Goal: Task Accomplishment & Management: Manage account settings

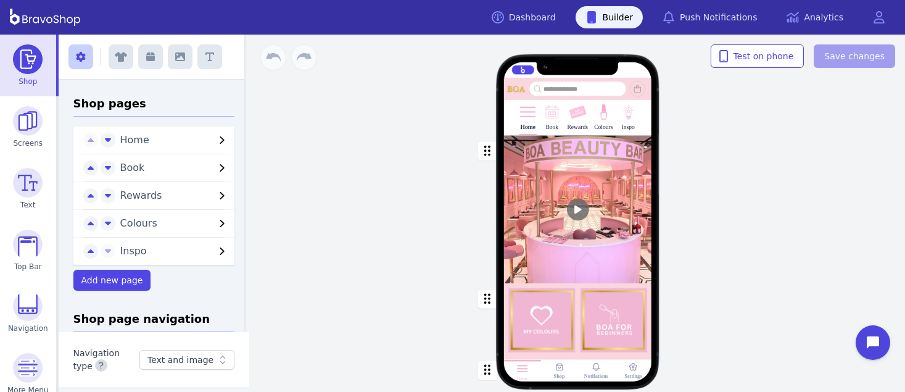
click at [190, 253] on span "Inspo" at bounding box center [167, 251] width 95 height 15
click at [184, 252] on span "Inspo" at bounding box center [167, 251] width 95 height 15
click at [201, 254] on span "Inspo" at bounding box center [167, 251] width 95 height 15
click at [200, 255] on span "Inspo" at bounding box center [167, 251] width 95 height 15
click at [205, 245] on span "Inspo" at bounding box center [167, 251] width 95 height 15
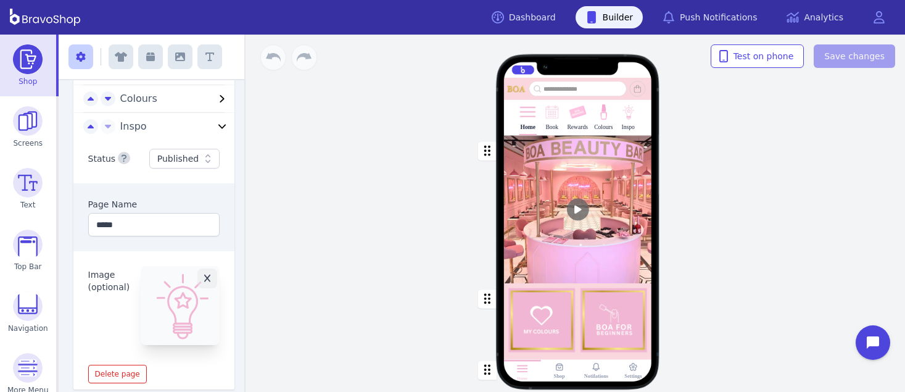
scroll to position [126, 0]
click at [199, 154] on div at bounding box center [206, 156] width 15 height 12
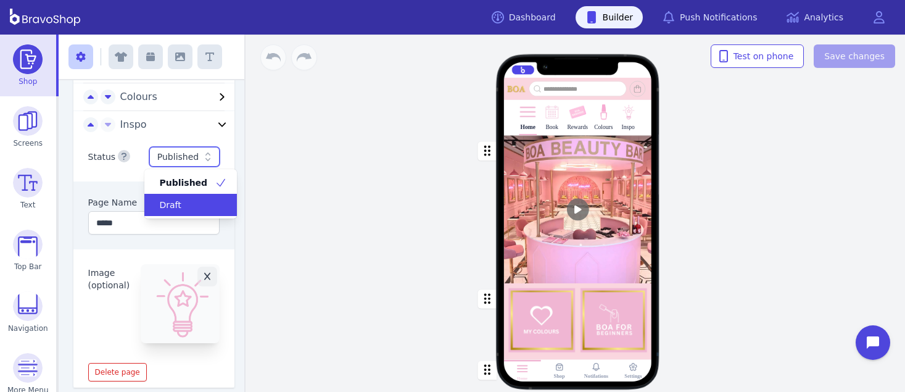
click at [187, 201] on div "Draft" at bounding box center [183, 205] width 63 height 12
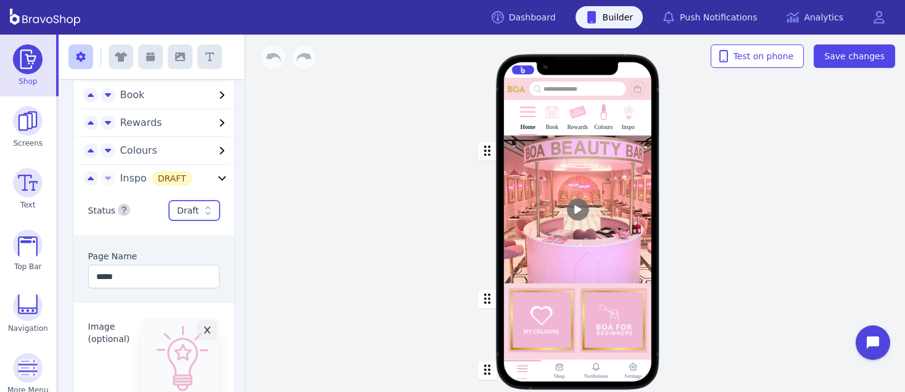
scroll to position [70, 0]
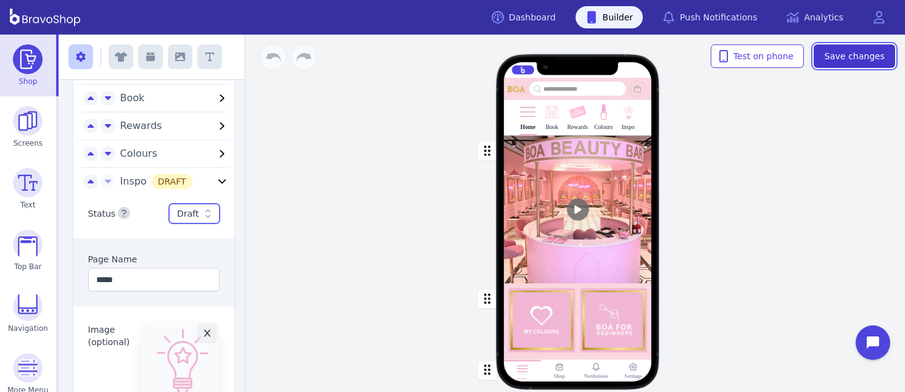
click at [852, 54] on span "Save changes" at bounding box center [854, 56] width 60 height 12
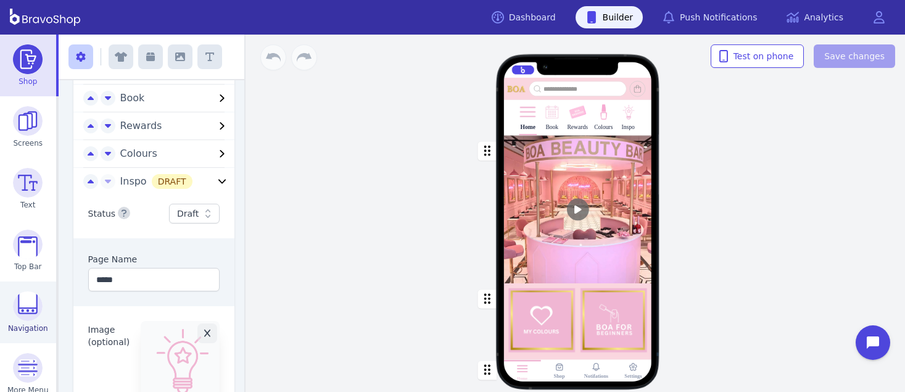
click at [14, 305] on img at bounding box center [28, 306] width 30 height 30
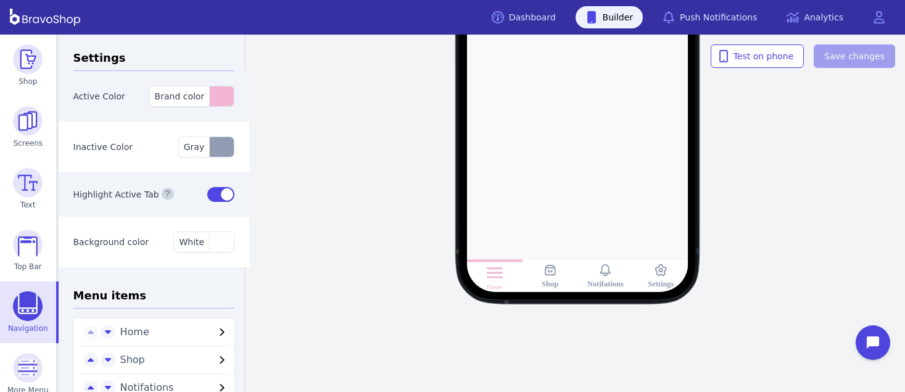
scroll to position [84, 0]
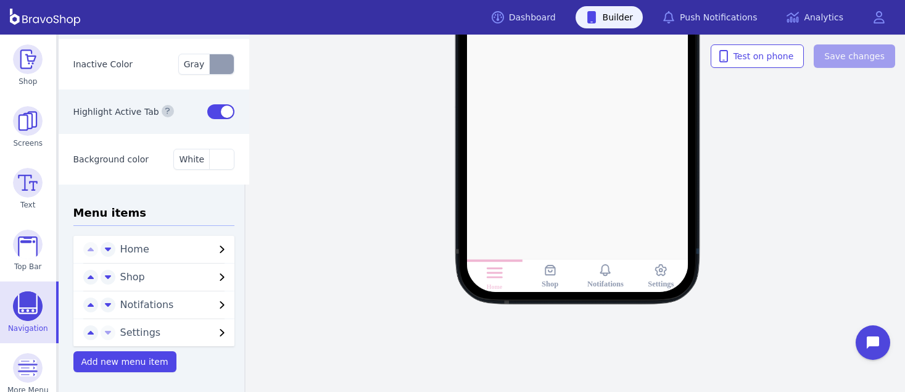
click at [205, 327] on span "Settings" at bounding box center [167, 332] width 95 height 15
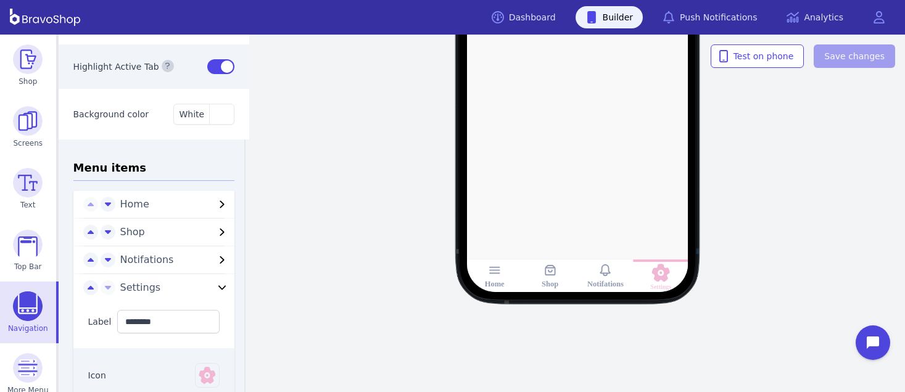
scroll to position [130, 0]
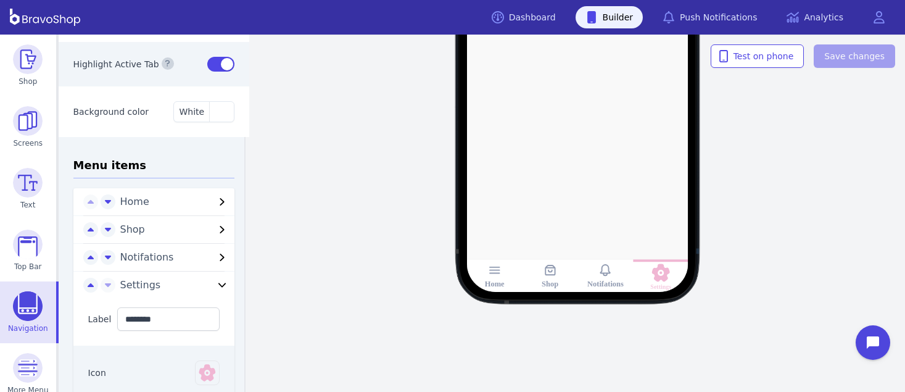
click at [215, 255] on icon "button" at bounding box center [222, 257] width 15 height 15
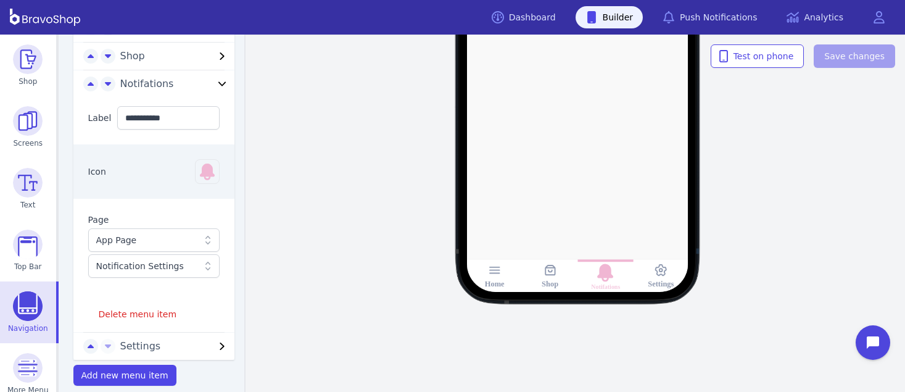
scroll to position [304, 0]
click at [147, 313] on span "Delete menu item" at bounding box center [138, 313] width 78 height 12
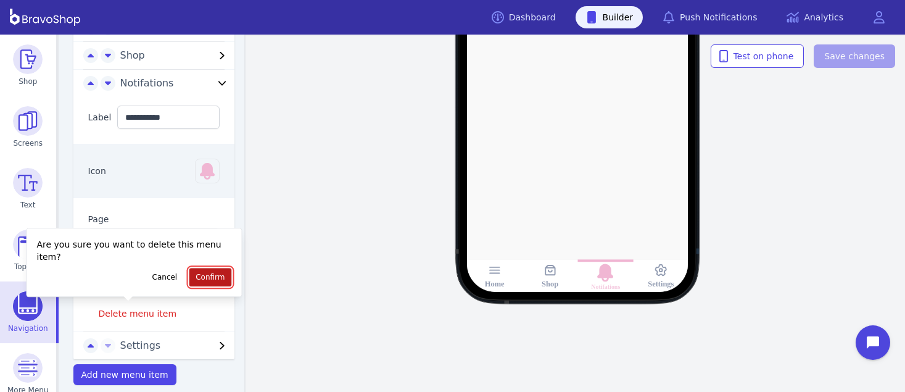
click at [208, 275] on span "Confirm" at bounding box center [210, 277] width 29 height 10
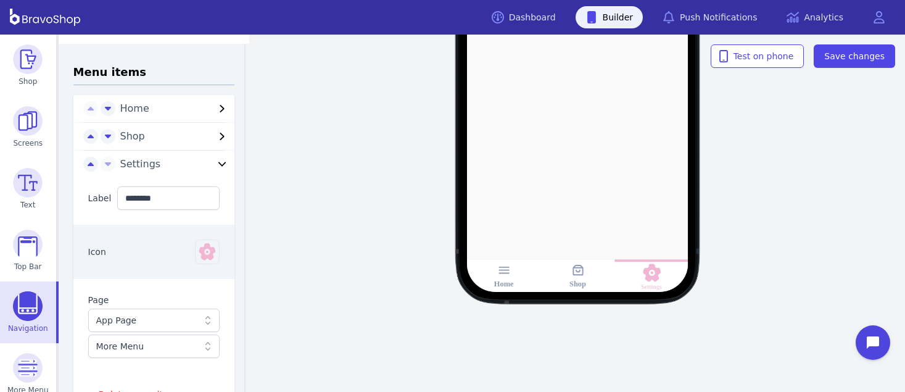
scroll to position [223, 0]
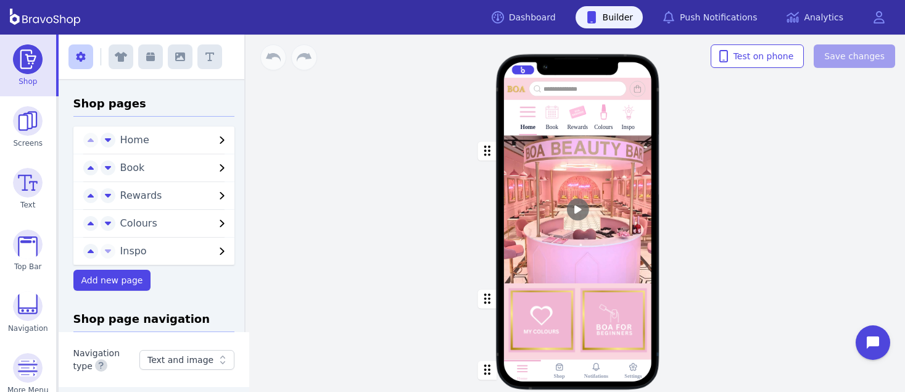
click at [190, 253] on span "Inspo" at bounding box center [167, 251] width 95 height 15
click at [184, 252] on span "Inspo" at bounding box center [167, 251] width 95 height 15
click at [201, 254] on span "Inspo" at bounding box center [167, 251] width 95 height 15
click at [200, 255] on span "Inspo" at bounding box center [167, 251] width 95 height 15
click at [205, 245] on span "Inspo" at bounding box center [167, 251] width 95 height 15
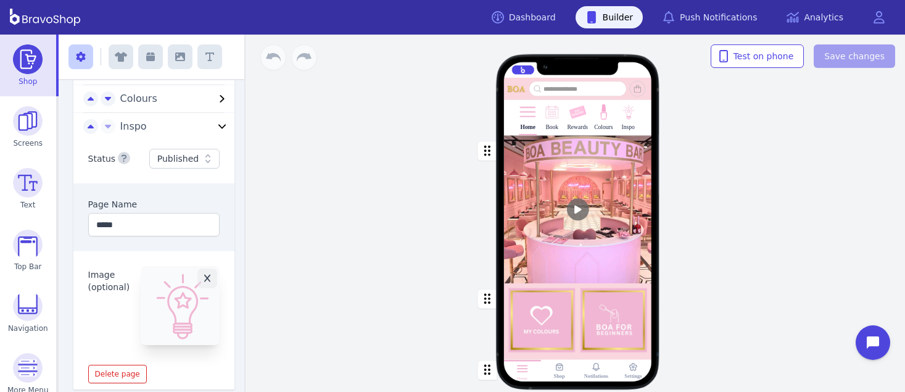
scroll to position [126, 0]
click at [199, 154] on div at bounding box center [206, 156] width 15 height 12
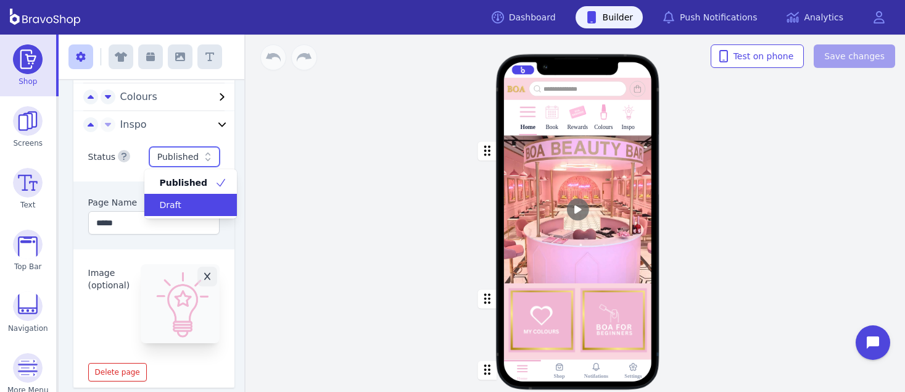
click at [187, 201] on div "Draft" at bounding box center [183, 205] width 63 height 12
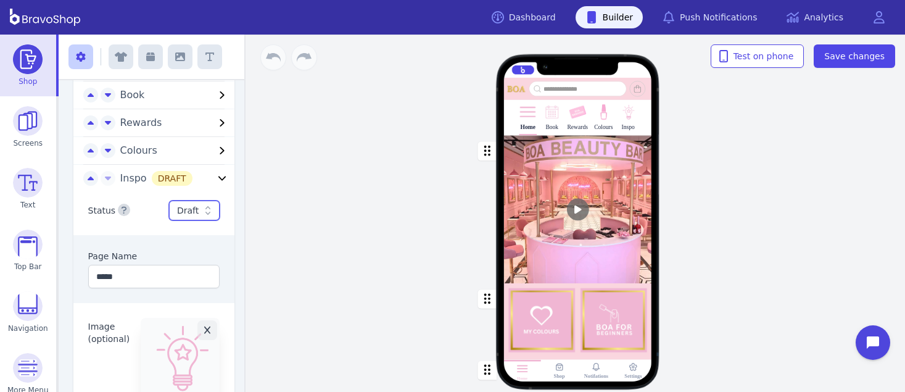
scroll to position [70, 0]
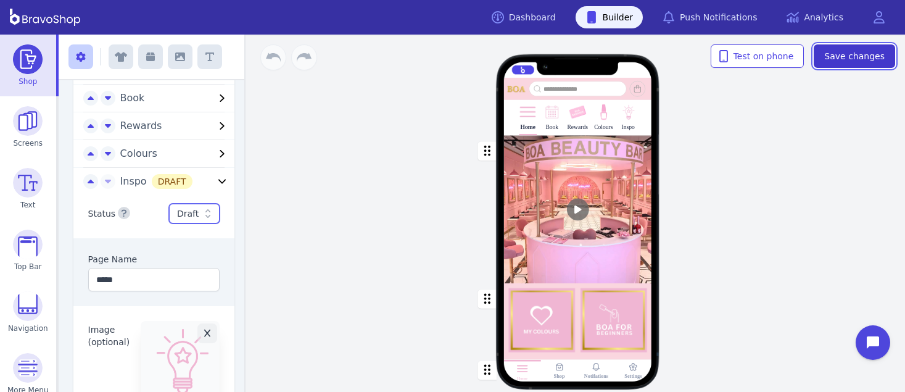
click at [852, 54] on span "Save changes" at bounding box center [854, 56] width 60 height 12
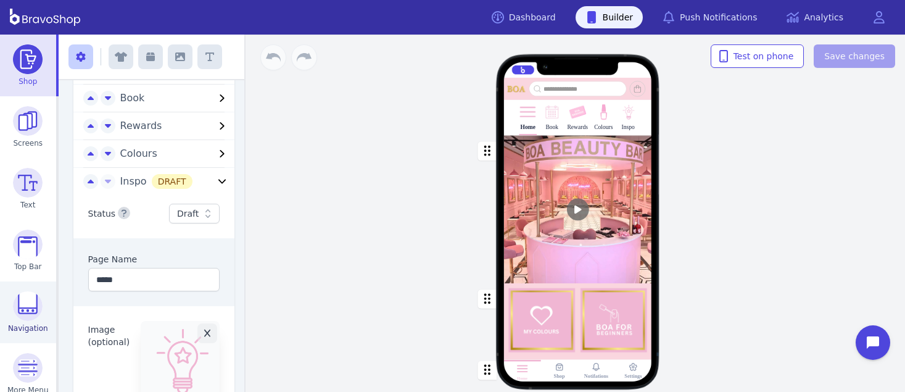
click at [14, 305] on img at bounding box center [28, 306] width 30 height 30
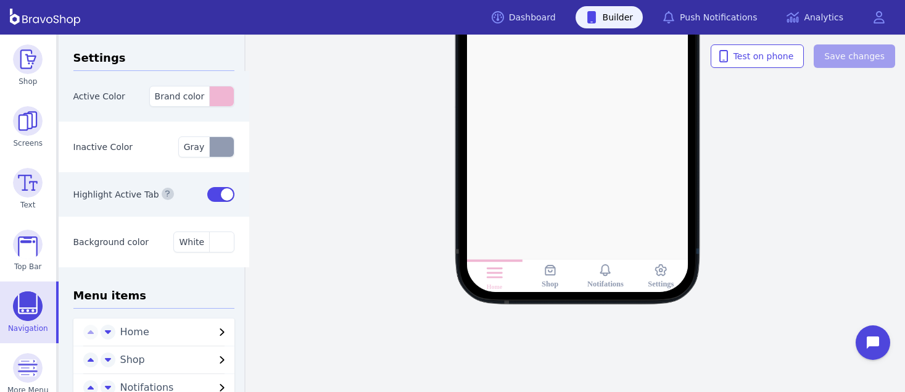
scroll to position [84, 0]
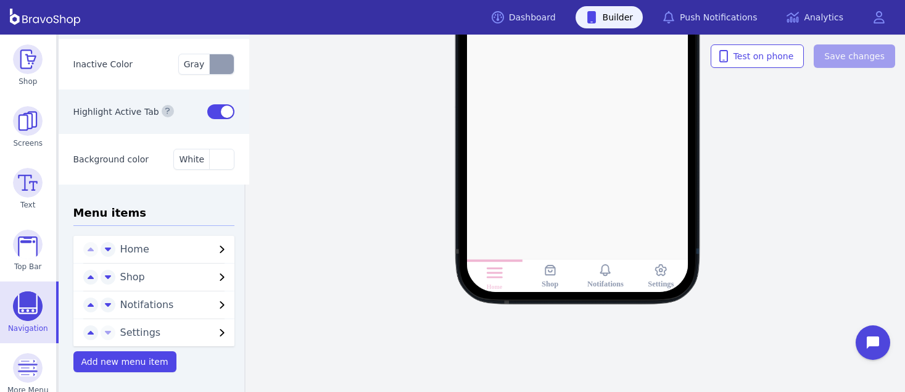
click at [205, 327] on span "Settings" at bounding box center [167, 332] width 95 height 15
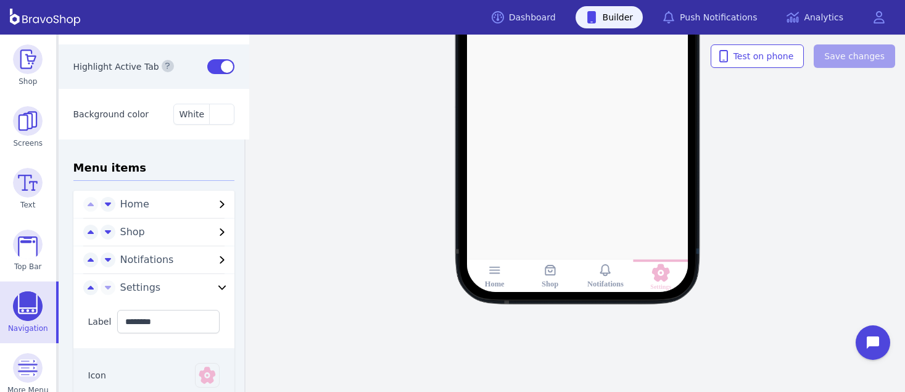
scroll to position [130, 0]
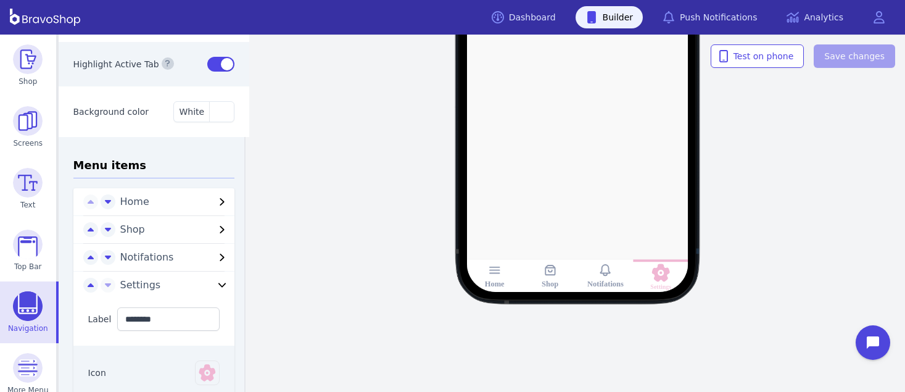
click at [215, 255] on icon "button" at bounding box center [222, 257] width 15 height 15
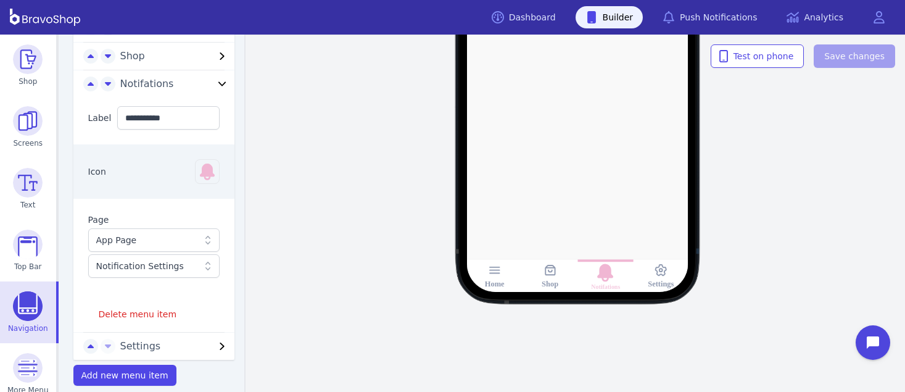
scroll to position [304, 0]
click at [147, 313] on span "Delete menu item" at bounding box center [138, 313] width 78 height 12
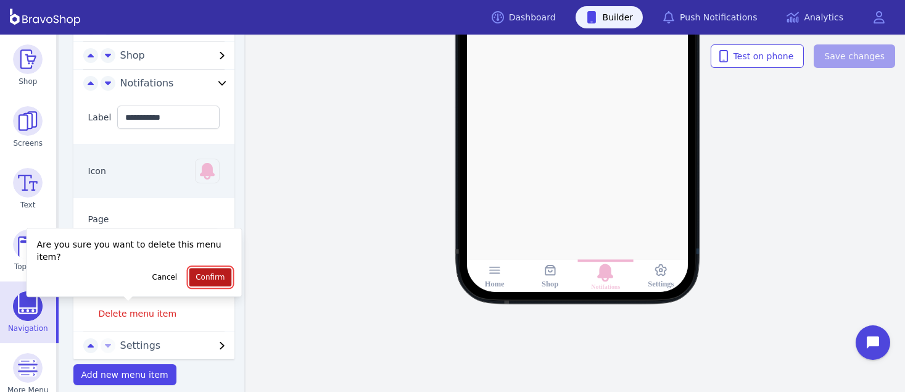
click at [208, 275] on span "Confirm" at bounding box center [210, 277] width 29 height 10
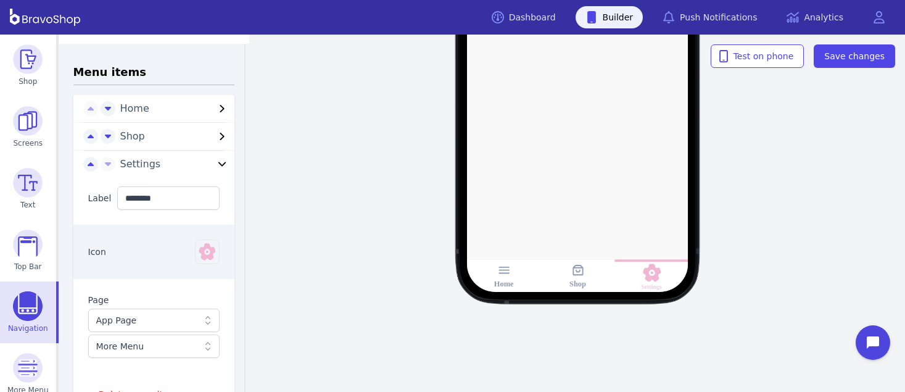
scroll to position [223, 0]
